Goal: Task Accomplishment & Management: Manage account settings

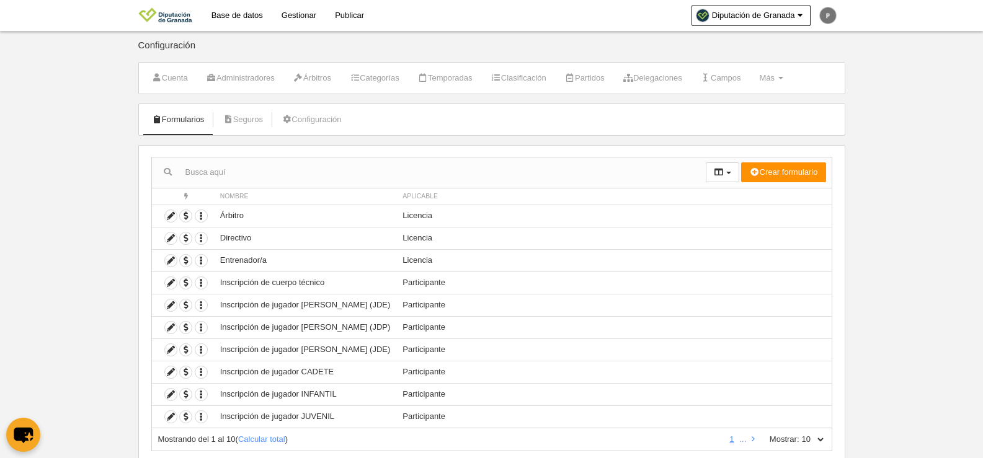
click at [803, 438] on select "10 25 50 100 500" at bounding box center [813, 439] width 26 height 11
select select "500"
click at [800, 434] on select "10 25 50 100 500" at bounding box center [813, 439] width 26 height 11
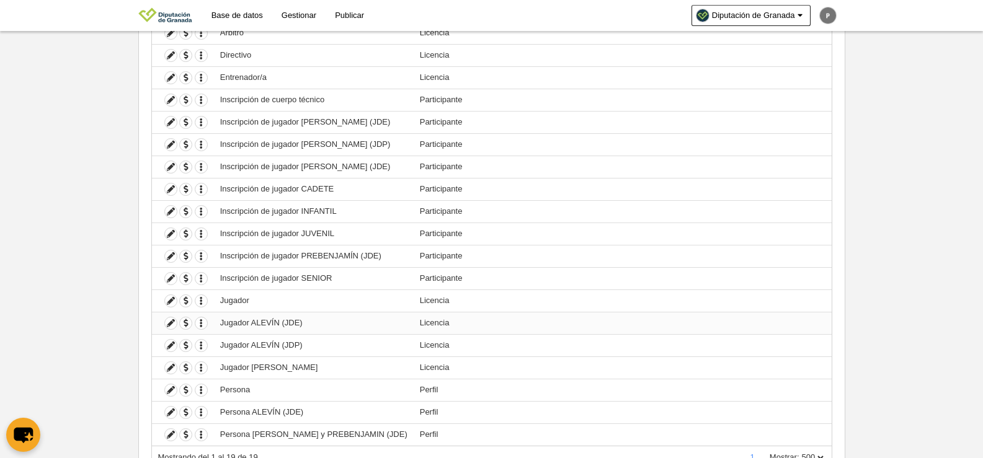
scroll to position [238, 0]
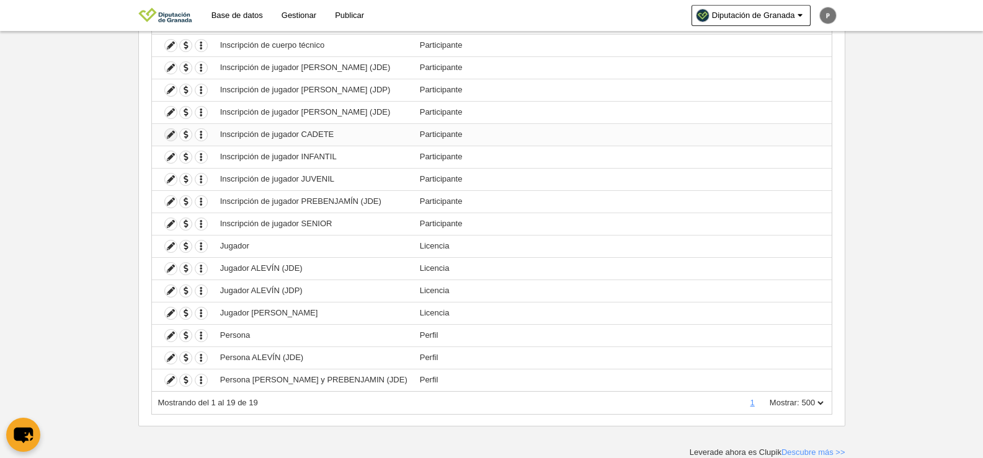
click at [175, 130] on icon at bounding box center [171, 135] width 12 height 12
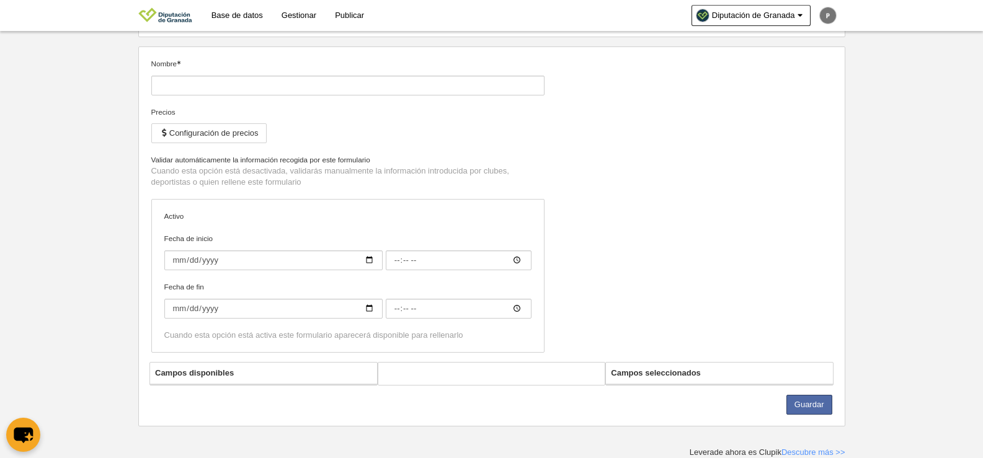
type input "Inscripción de jugador CADETE"
checkbox input "true"
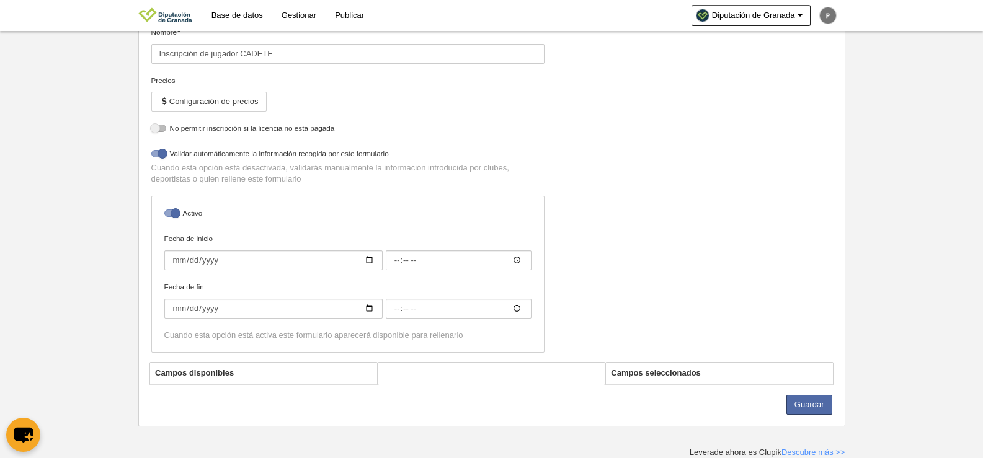
select select "selected"
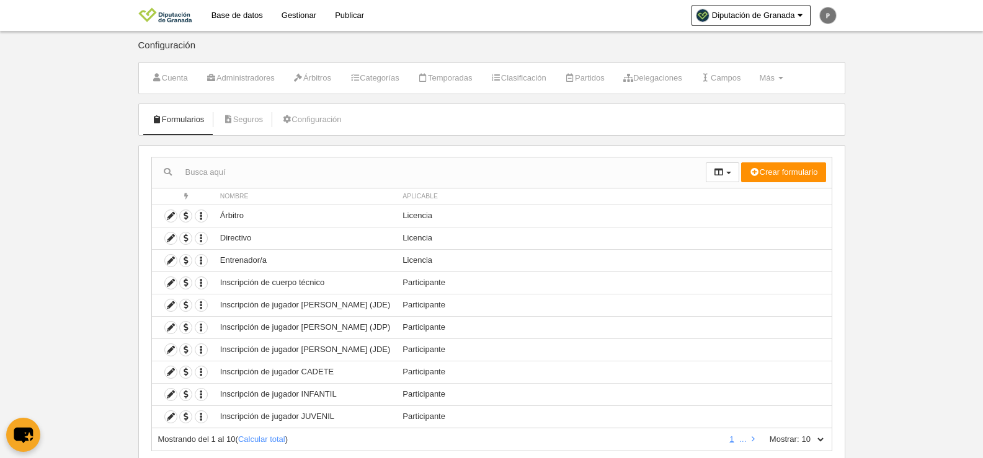
scroll to position [37, 0]
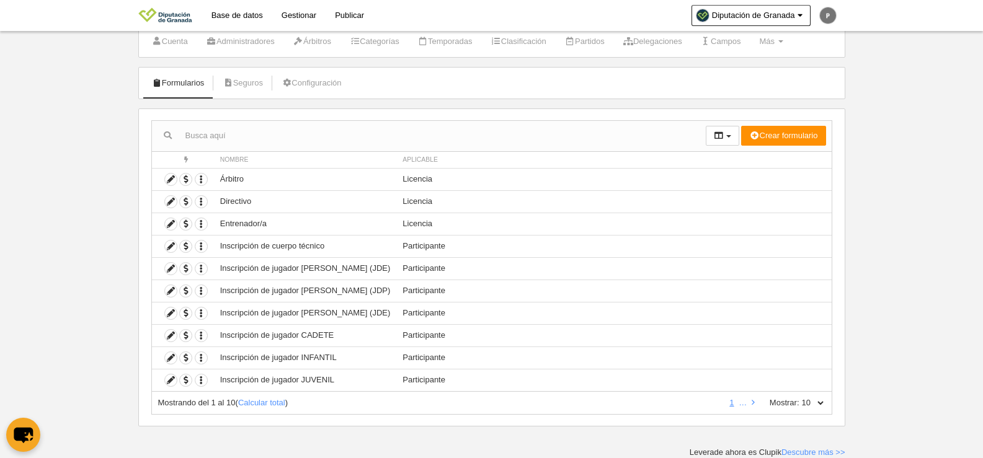
click at [812, 405] on select "10 25 50 100 500" at bounding box center [813, 403] width 26 height 11
select select "500"
click at [800, 398] on select "10 25 50 100 500" at bounding box center [813, 403] width 26 height 11
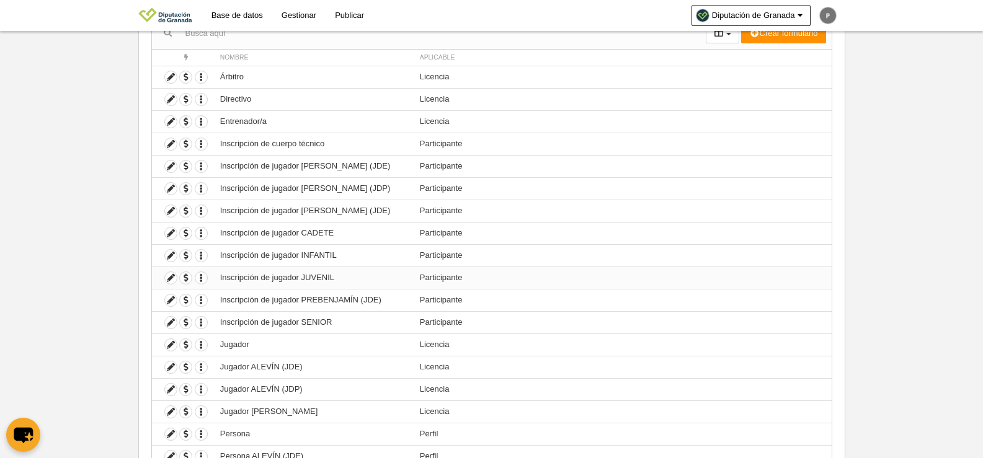
scroll to position [161, 0]
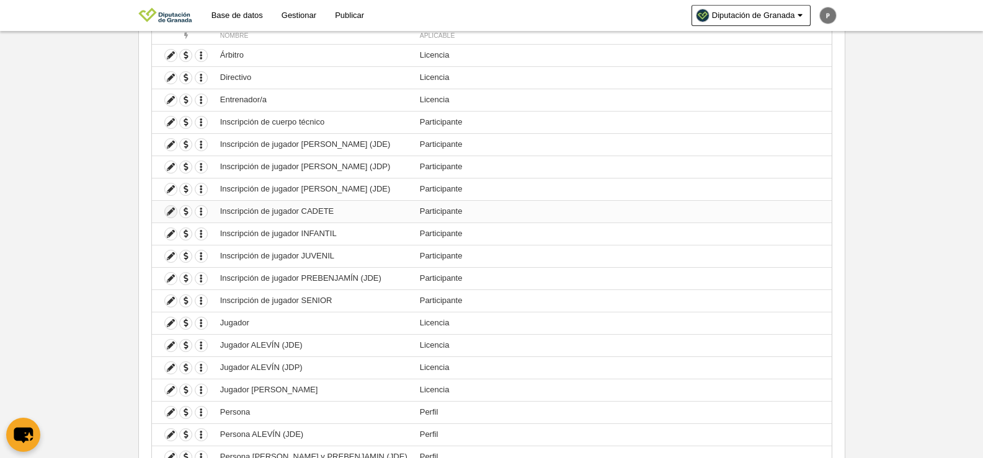
click at [174, 212] on icon at bounding box center [171, 212] width 12 height 12
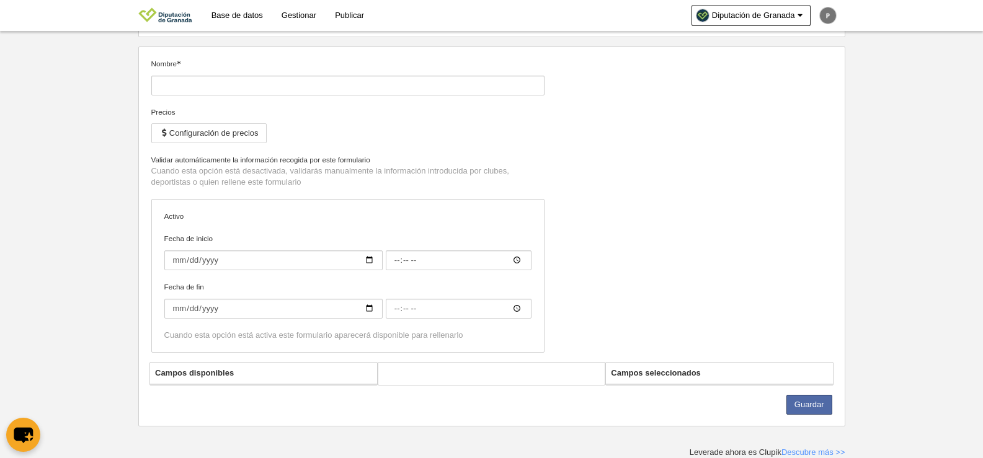
type input "Inscripción de jugador CADETE"
checkbox input "true"
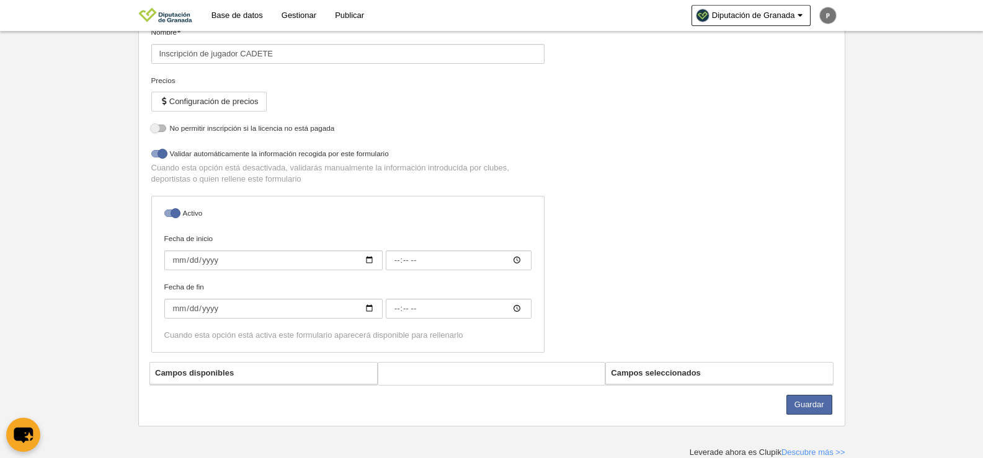
select select "selected"
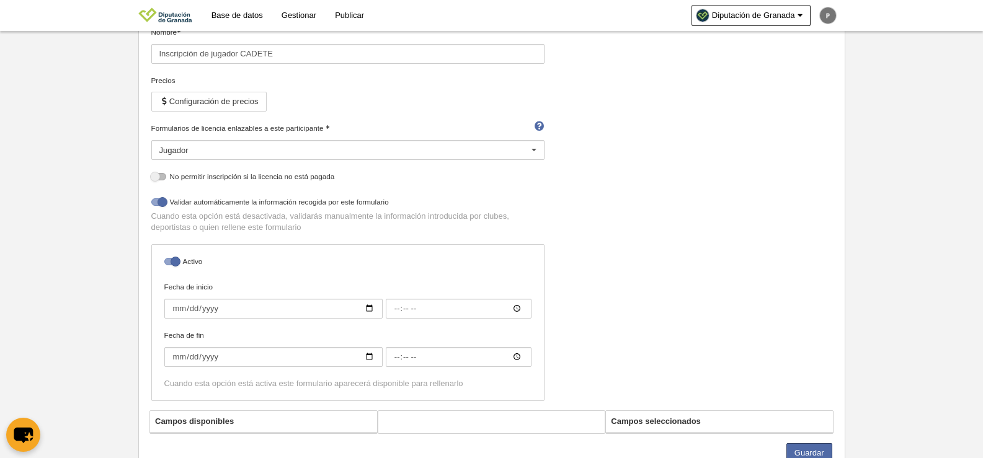
scroll to position [161, 0]
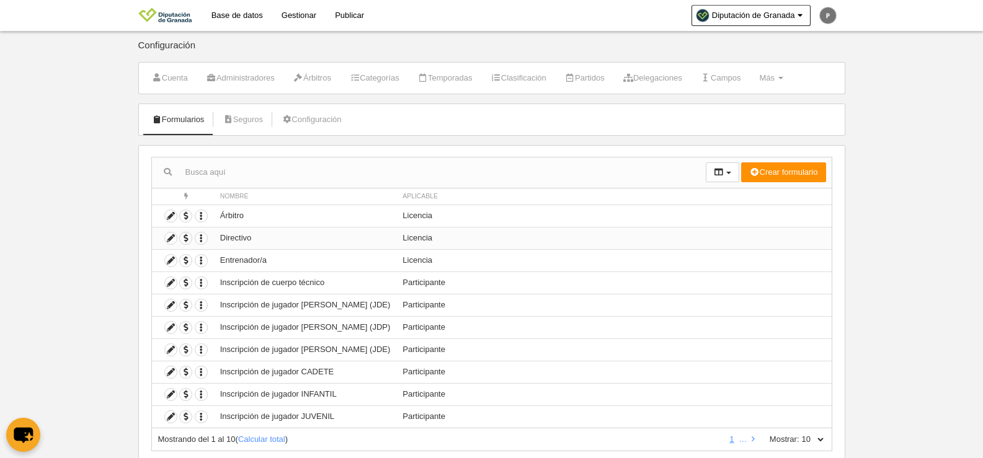
scroll to position [37, 0]
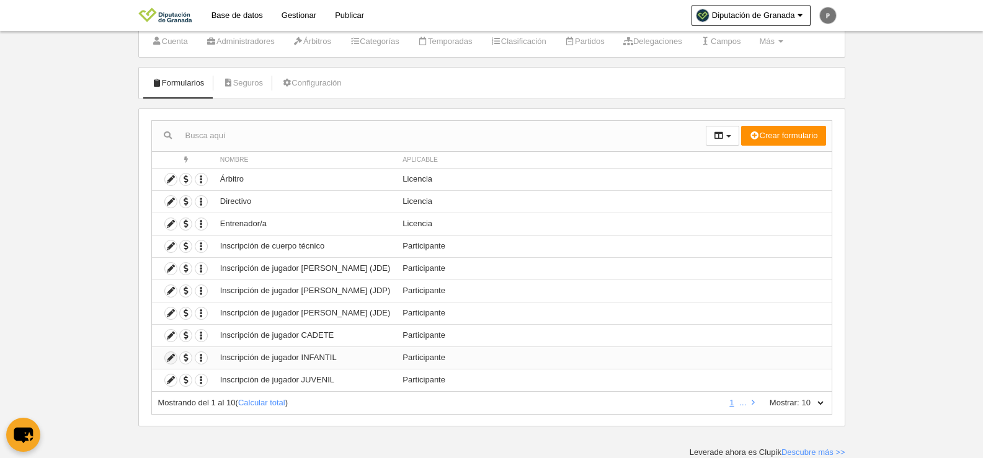
click at [168, 356] on icon at bounding box center [171, 358] width 12 height 12
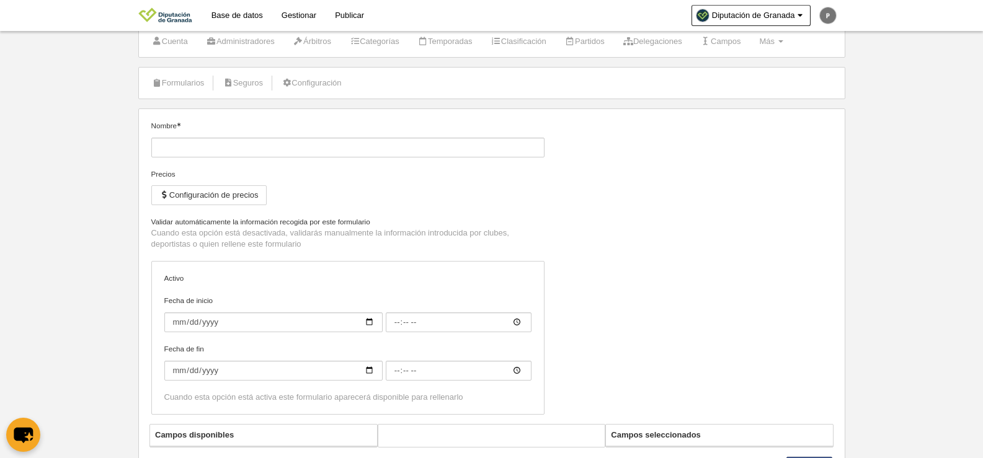
type input "Inscripción de jugador INFANTIL"
checkbox input "true"
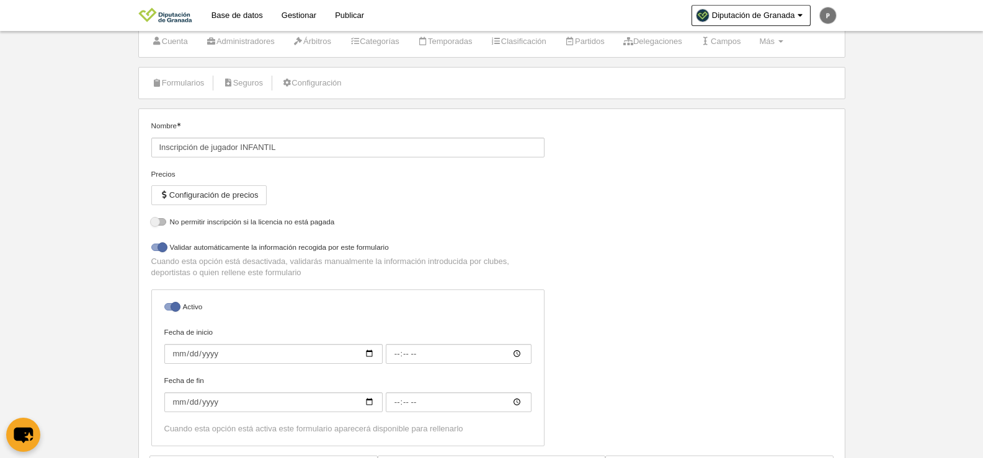
select select "selected"
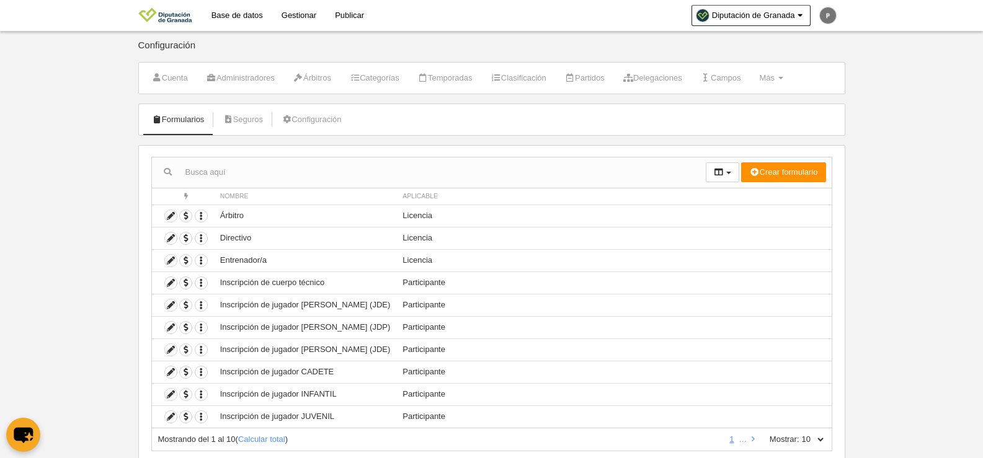
click at [239, 17] on link "Base de datos" at bounding box center [237, 15] width 70 height 31
